Goal: Task Accomplishment & Management: Use online tool/utility

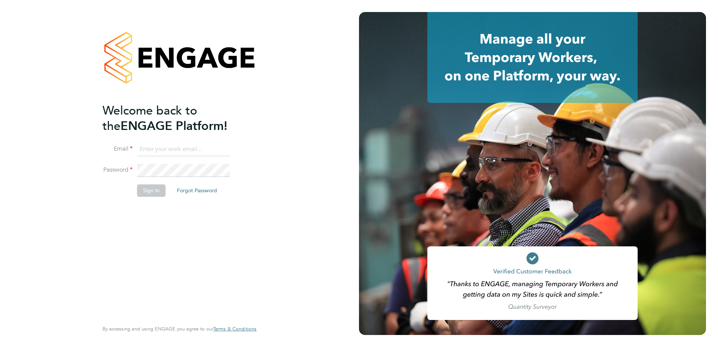
type input "[PERSON_NAME][EMAIL_ADDRESS][PERSON_NAME][DOMAIN_NAME]"
click at [144, 192] on button "Sign In" at bounding box center [151, 190] width 29 height 12
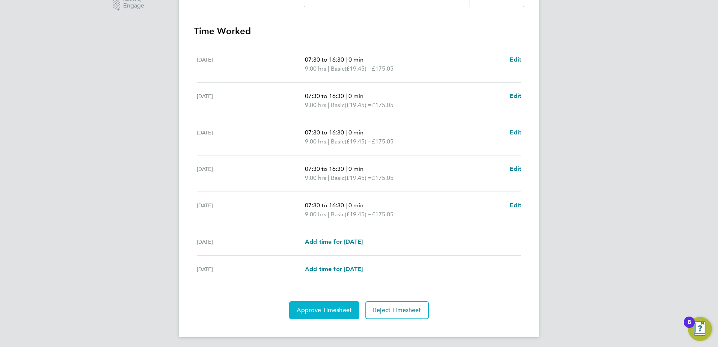
scroll to position [202, 0]
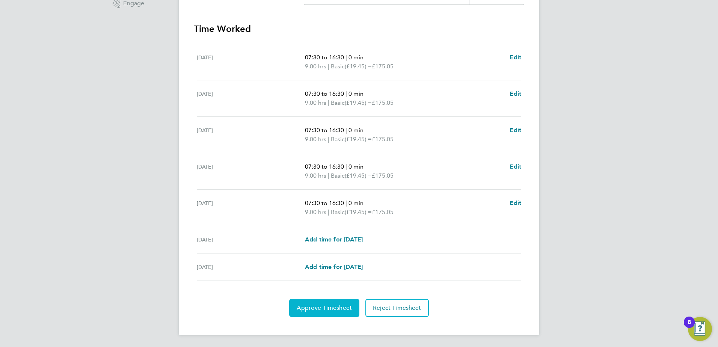
click at [318, 309] on span "Approve Timesheet" at bounding box center [324, 308] width 55 height 8
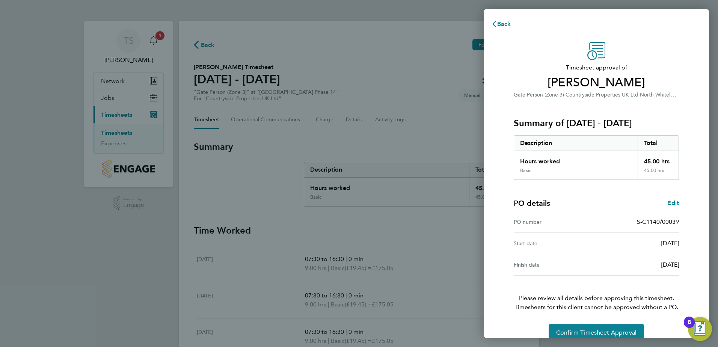
scroll to position [13, 0]
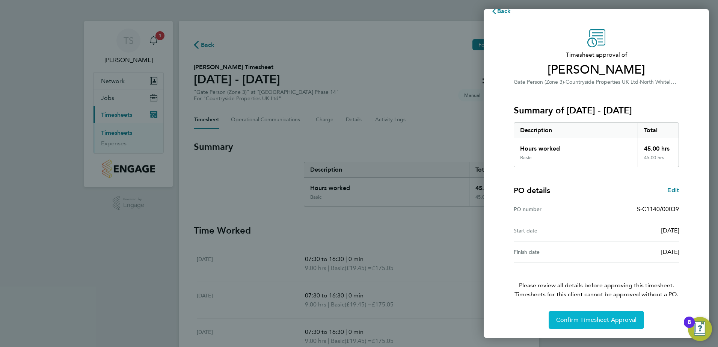
click at [562, 322] on span "Confirm Timesheet Approval" at bounding box center [596, 320] width 80 height 8
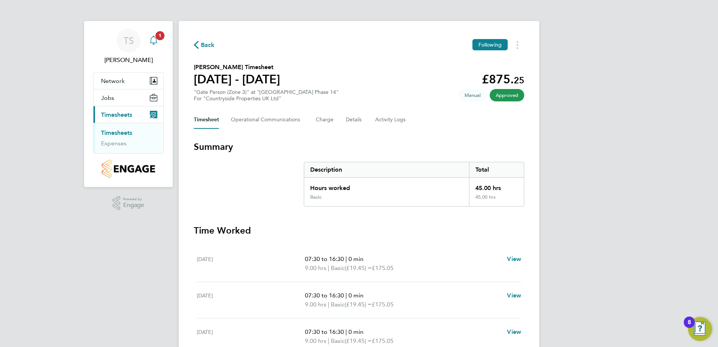
click at [151, 40] on icon "Main navigation" at bounding box center [153, 40] width 9 height 9
